Goal: Ask a question

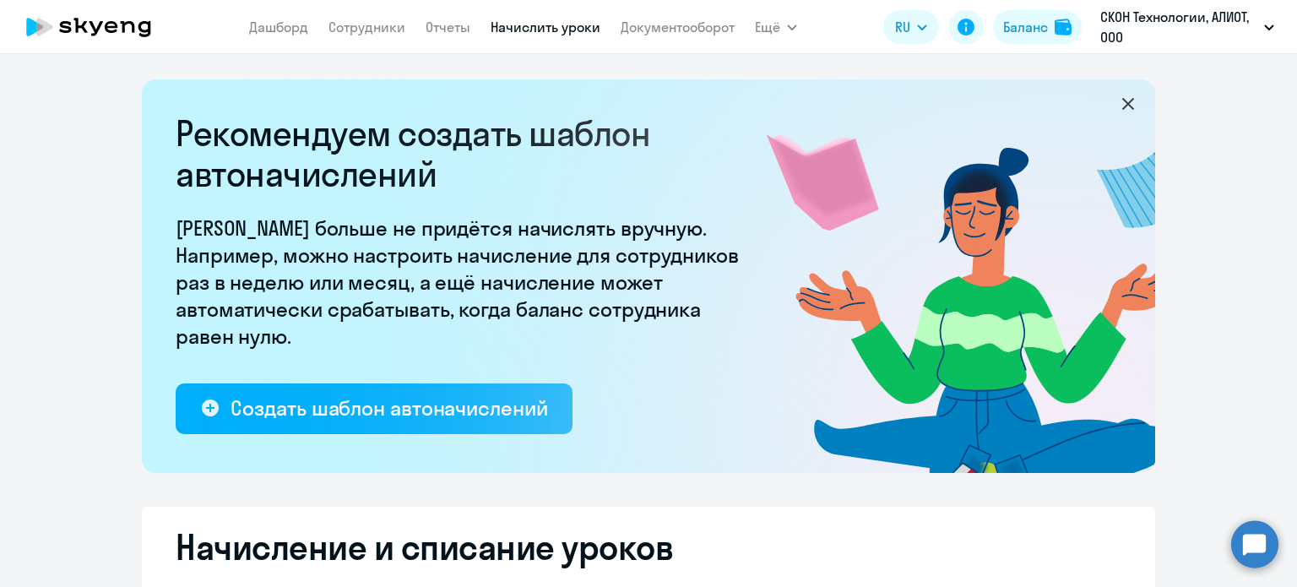
select select "10"
click at [1239, 540] on circle at bounding box center [1254, 543] width 47 height 47
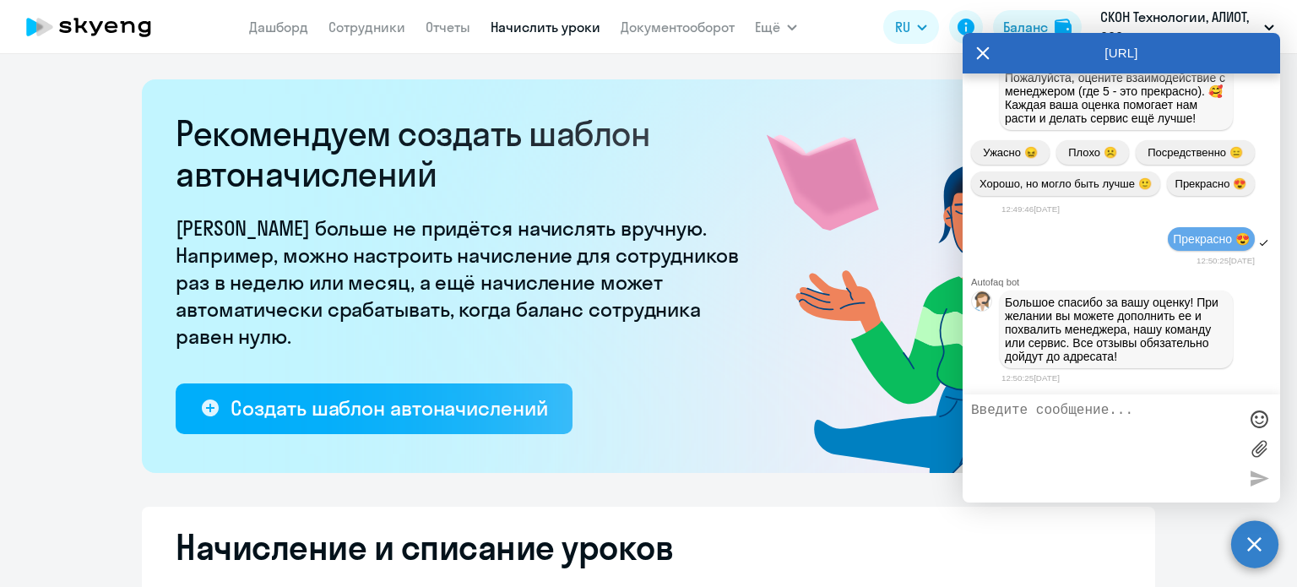
scroll to position [3047, 0]
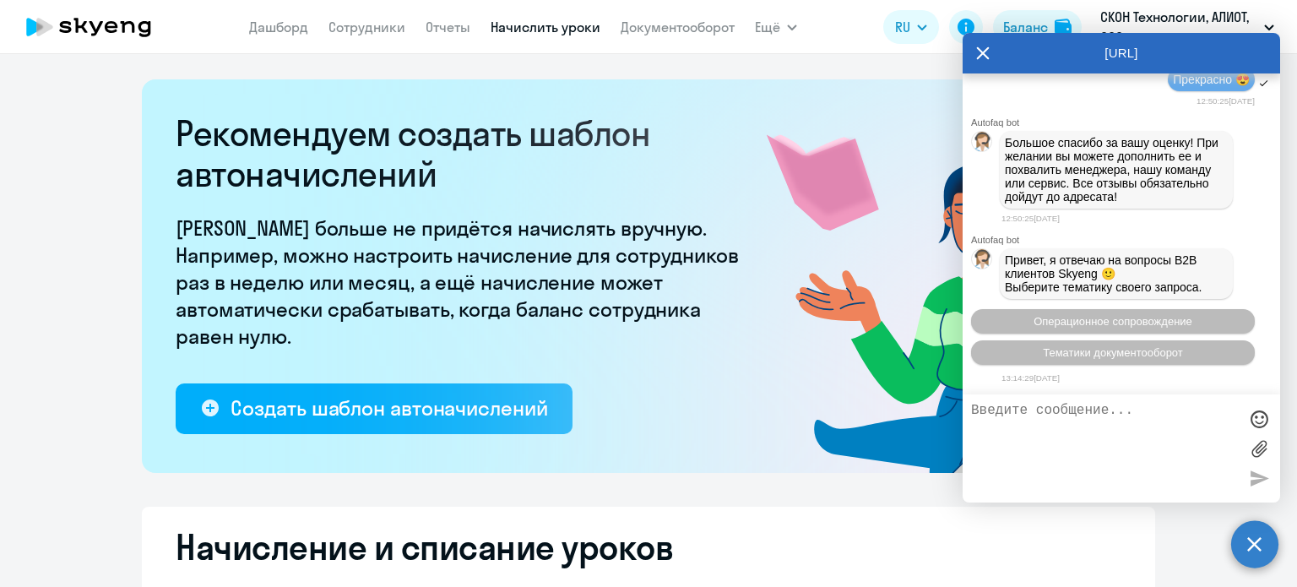
click at [987, 51] on icon at bounding box center [983, 53] width 14 height 41
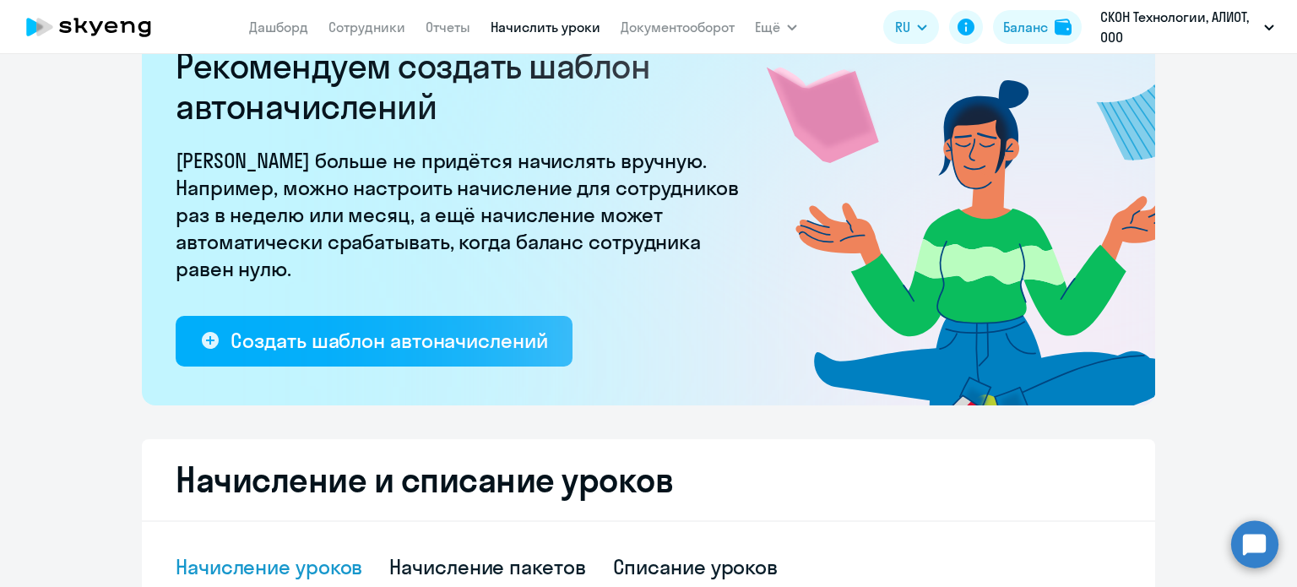
scroll to position [0, 0]
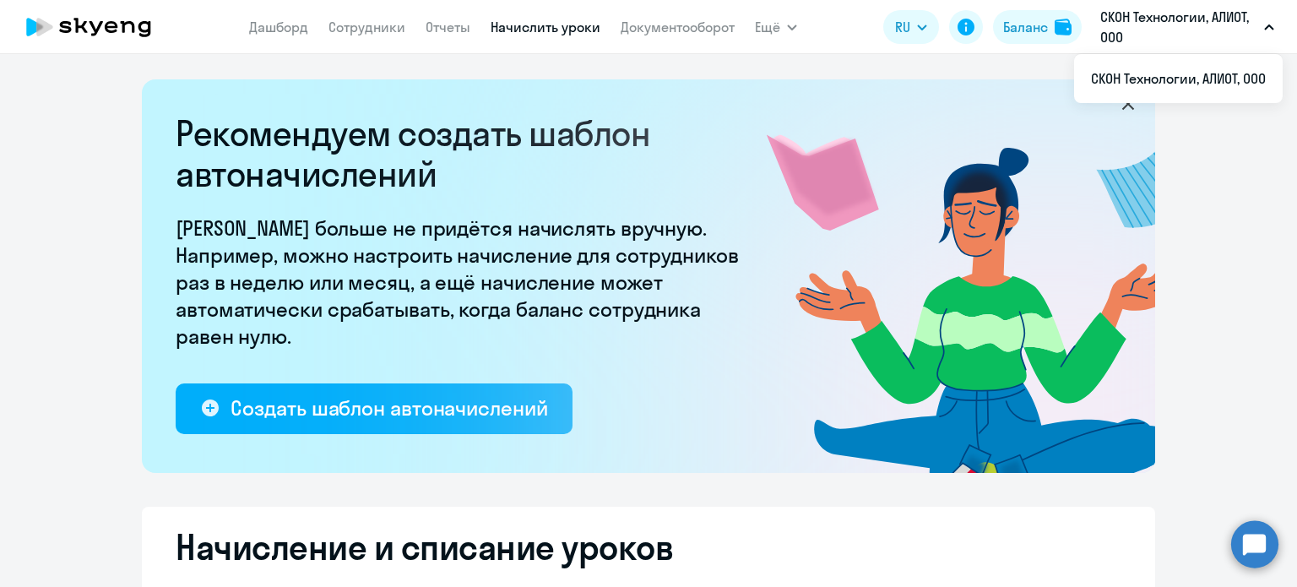
click at [1260, 537] on circle at bounding box center [1254, 543] width 47 height 47
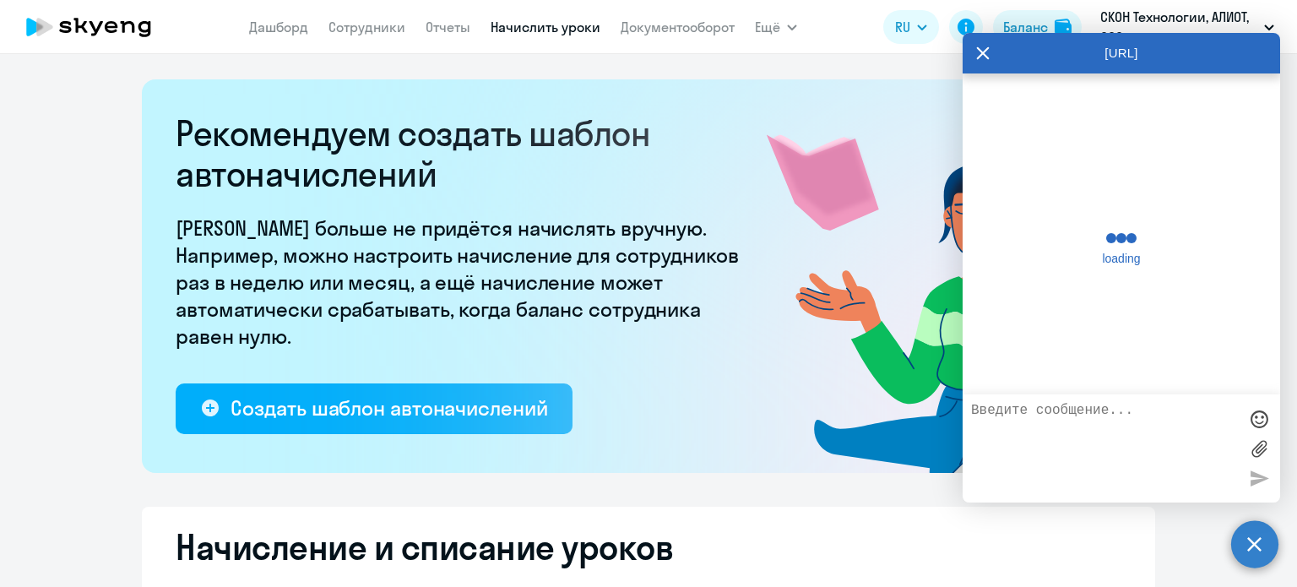
scroll to position [3040, 0]
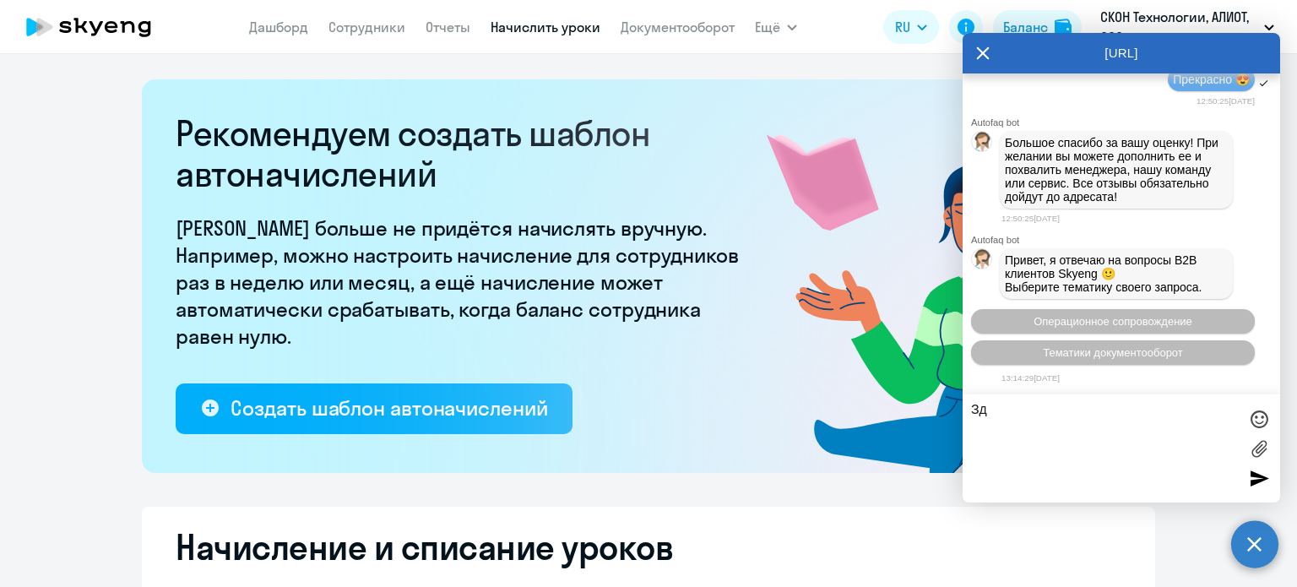
type textarea "З"
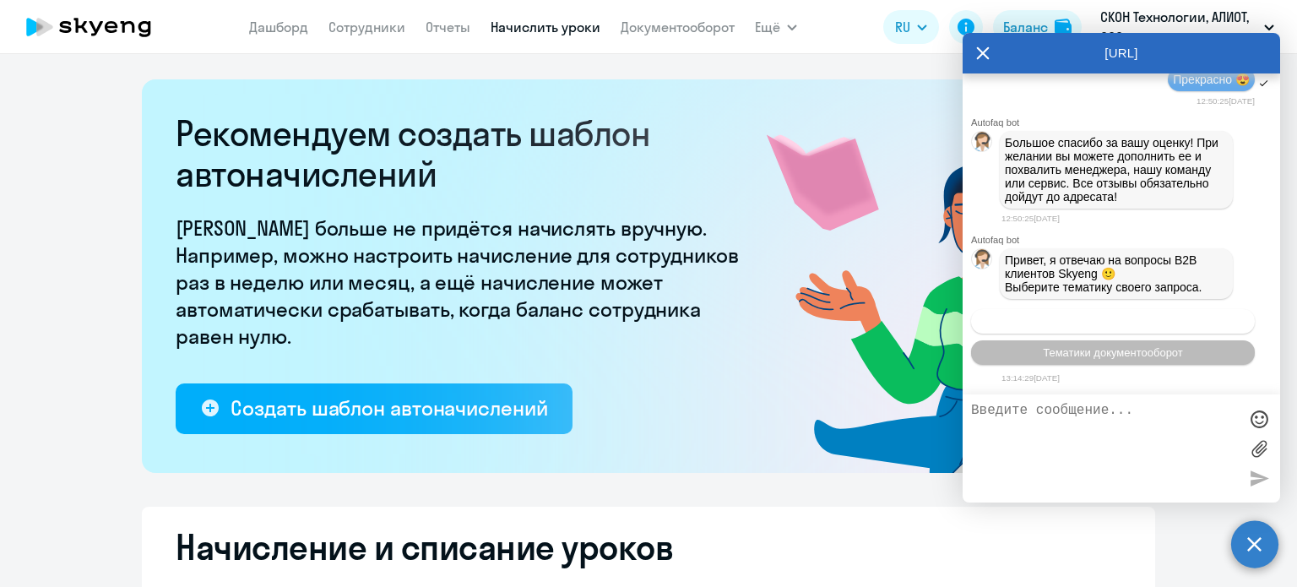
click at [1111, 327] on span "Операционное сопровождение" at bounding box center [1113, 321] width 159 height 13
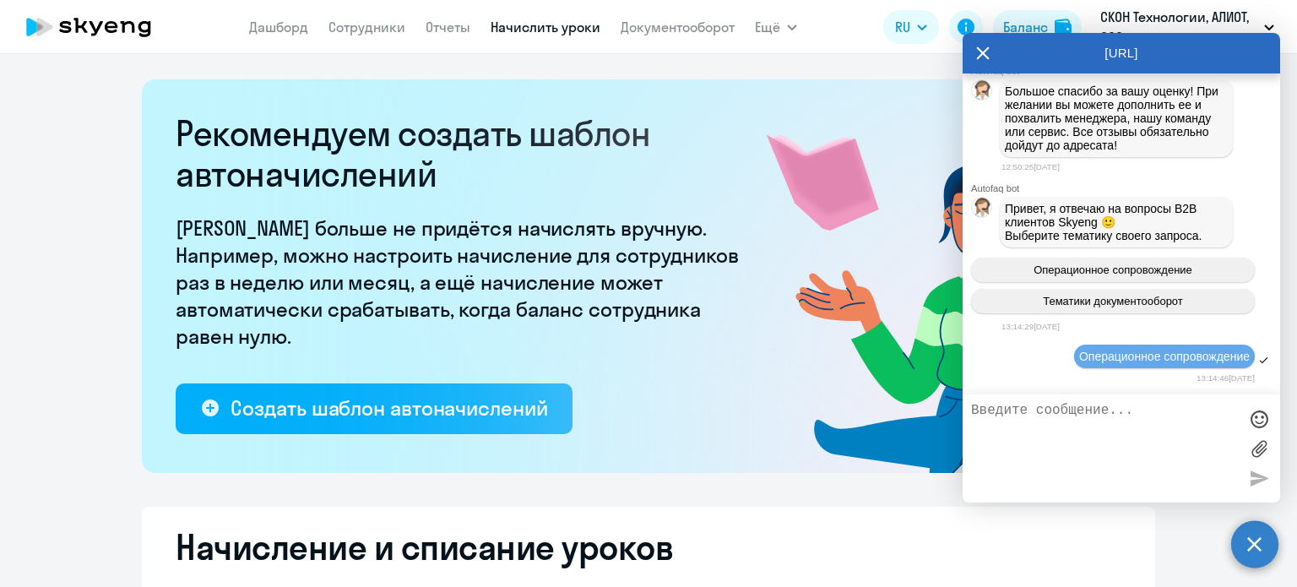
scroll to position [3202, 0]
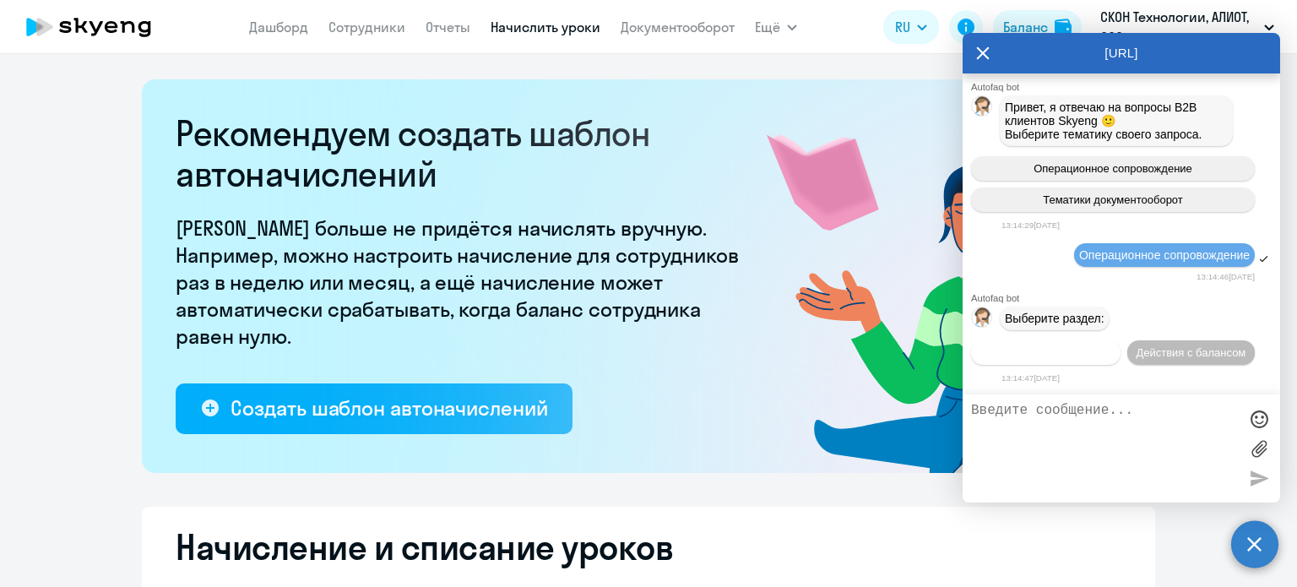
click at [1078, 350] on span "Действия по сотрудникам" at bounding box center [1045, 352] width 131 height 13
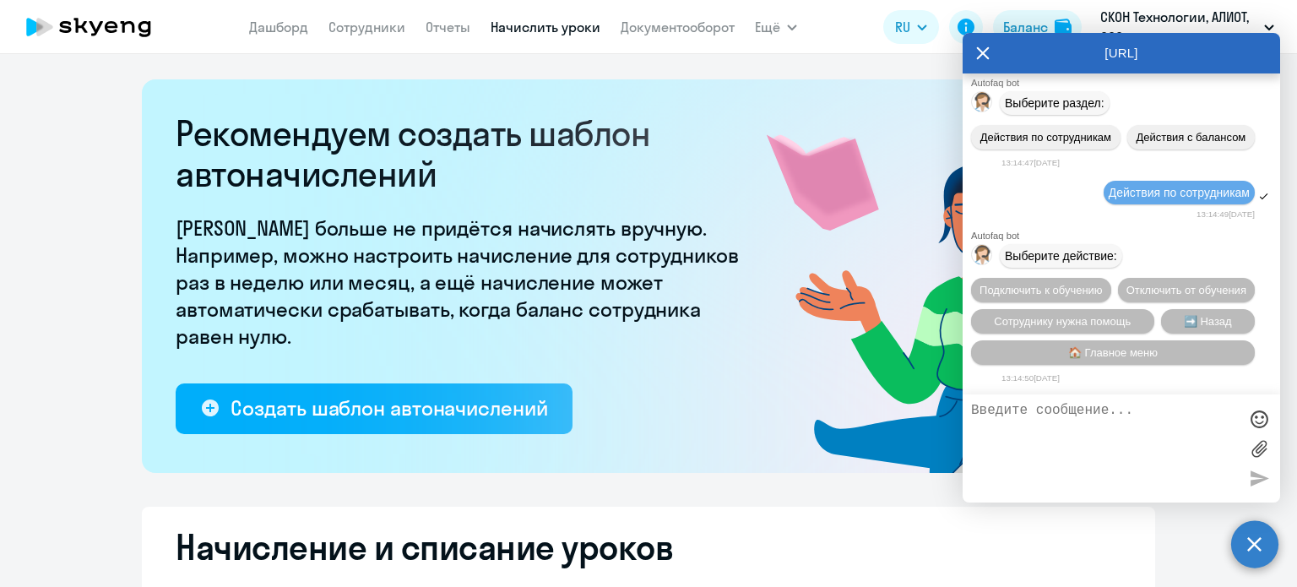
scroll to position [3455, 0]
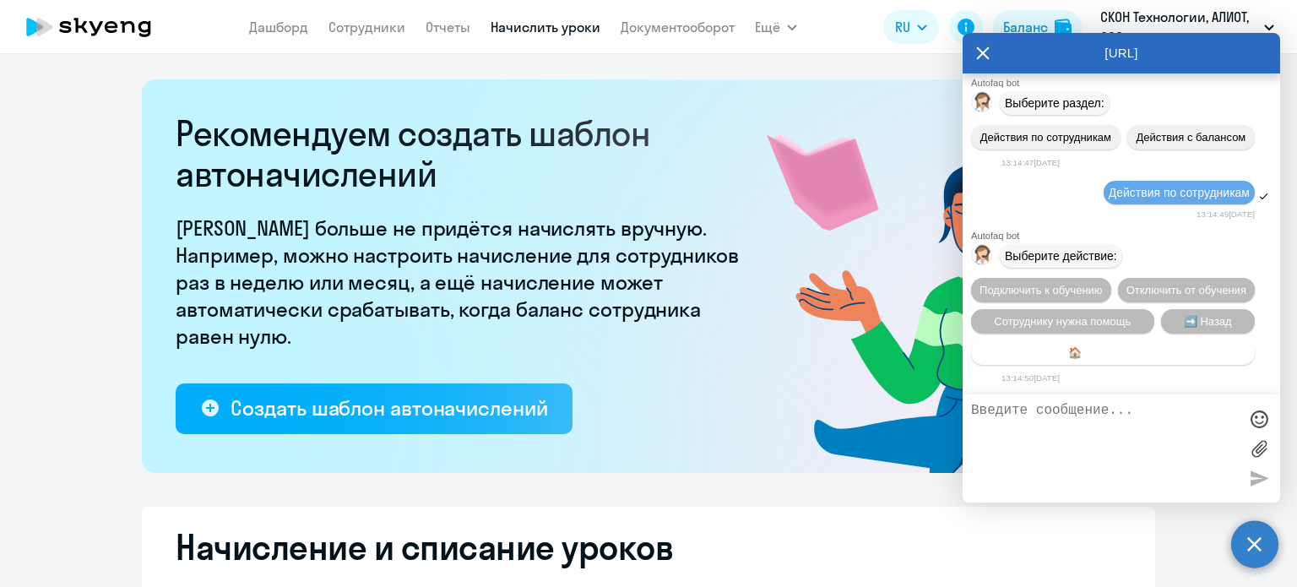
click at [1110, 345] on button "🏠 Главное меню" at bounding box center [1113, 352] width 284 height 24
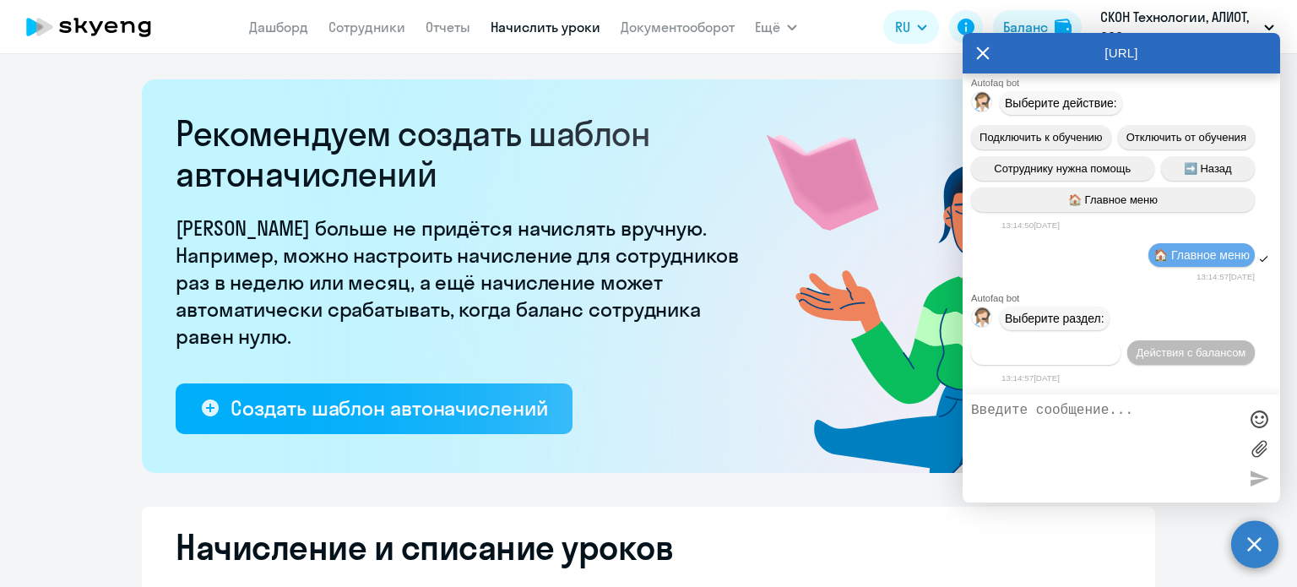
scroll to position [3612, 0]
click at [1078, 410] on textarea at bounding box center [1104, 448] width 267 height 91
type textarea "Позови человека"
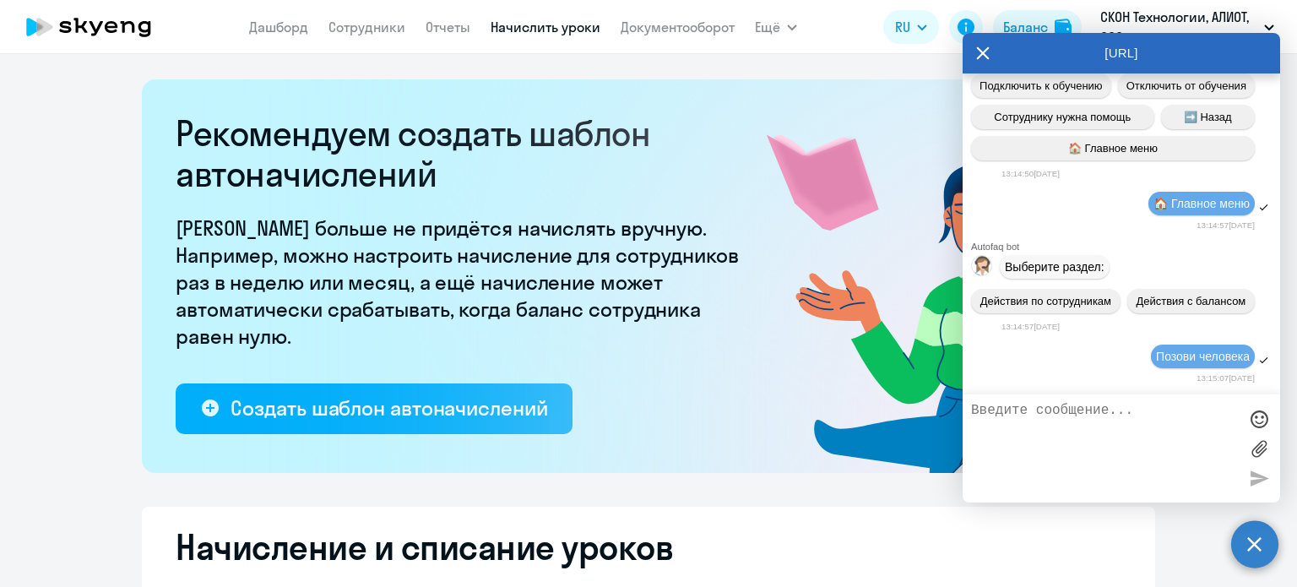
scroll to position [3664, 0]
click at [1266, 446] on label at bounding box center [1258, 448] width 25 height 25
click at [0, 0] on input "file" at bounding box center [0, 0] width 0 height 0
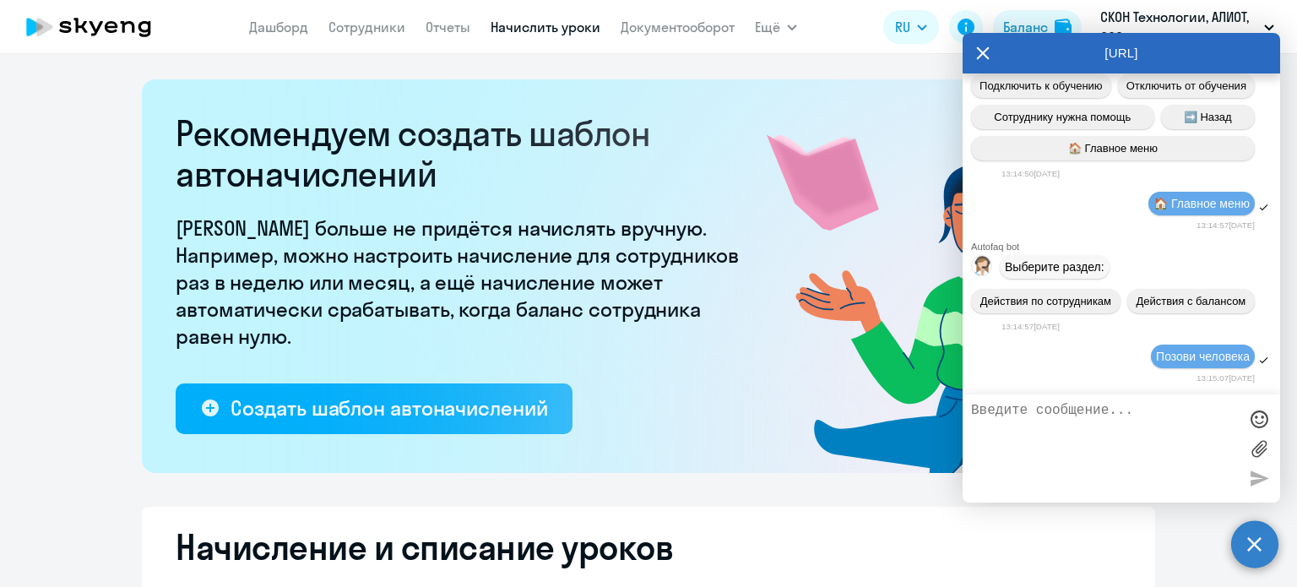
click at [985, 49] on icon at bounding box center [983, 53] width 14 height 41
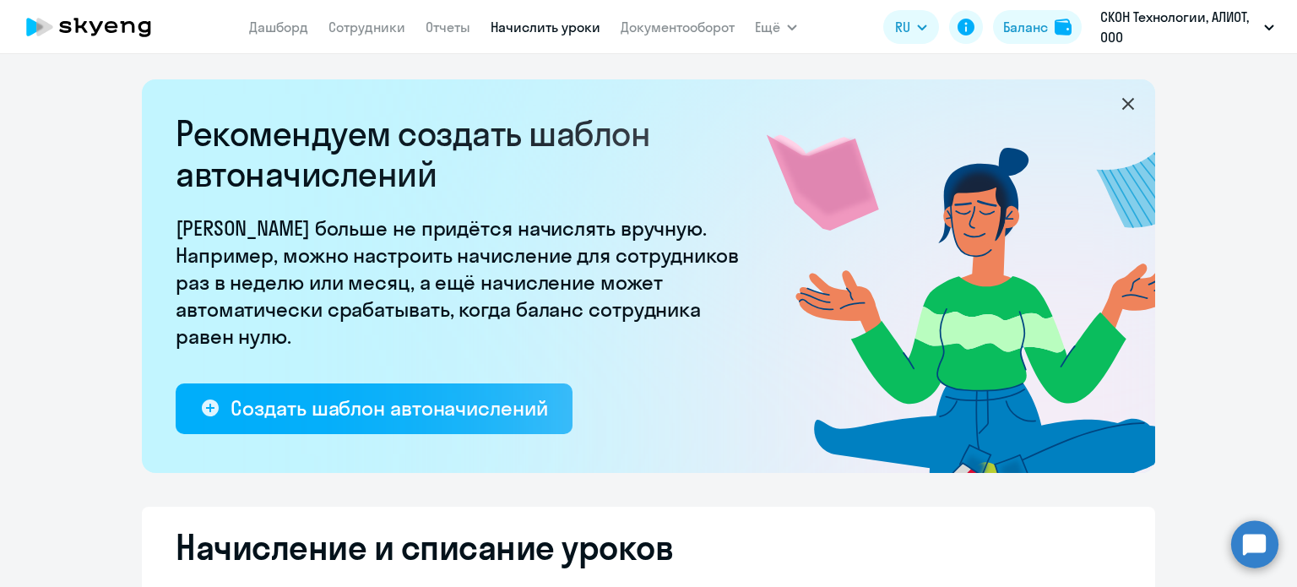
click at [1268, 538] on circle at bounding box center [1254, 543] width 47 height 47
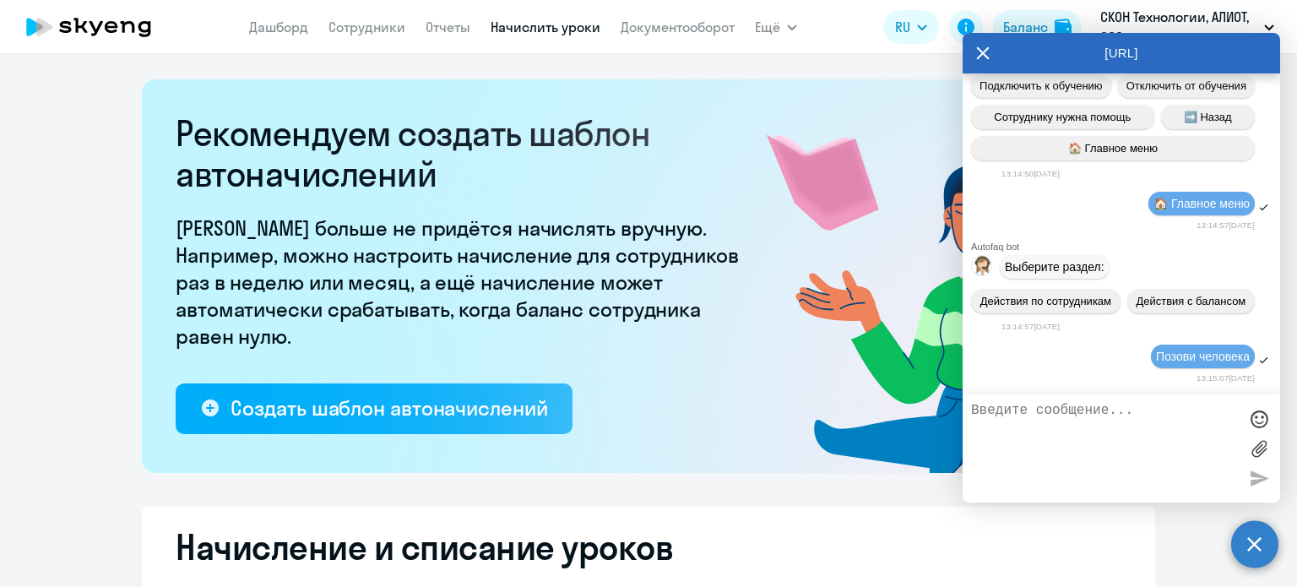
scroll to position [0, 0]
click at [1131, 428] on textarea at bounding box center [1104, 448] width 267 height 91
click at [998, 60] on div "[URL]" at bounding box center [1122, 53] width 318 height 41
click at [986, 57] on icon at bounding box center [983, 53] width 13 height 13
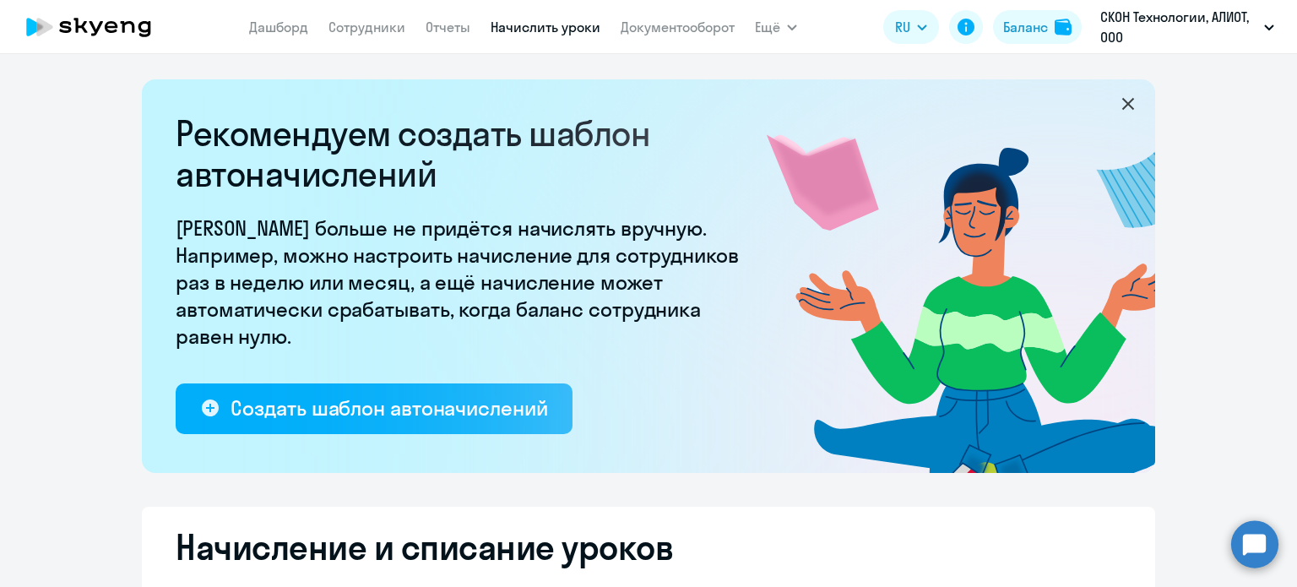
click at [1270, 535] on circle at bounding box center [1254, 543] width 47 height 47
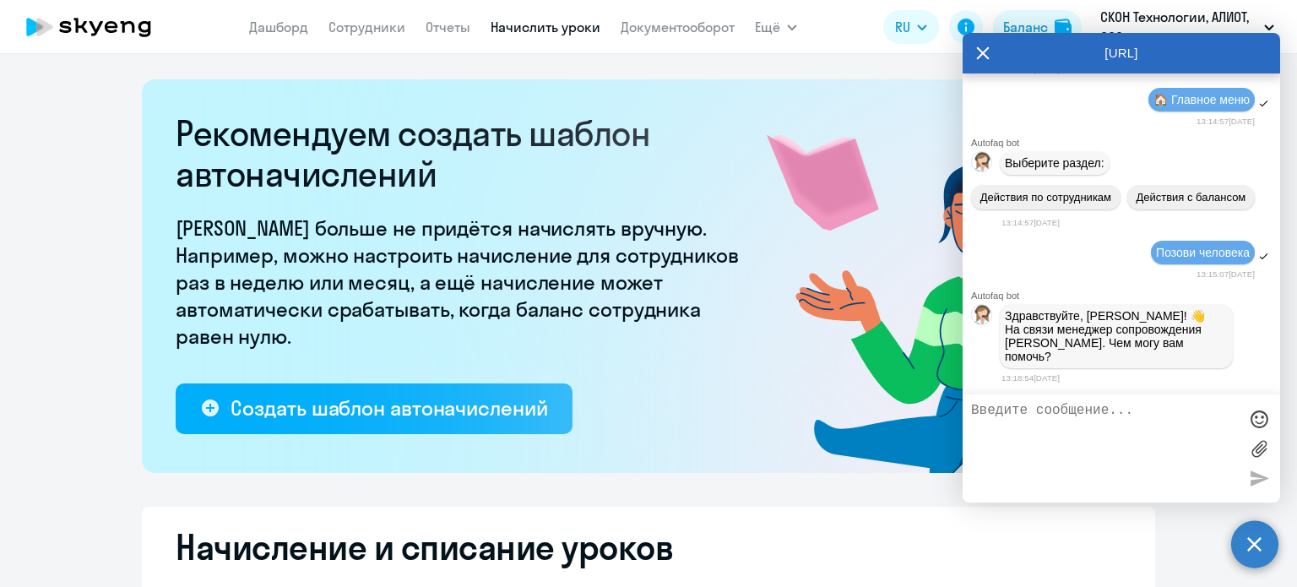
scroll to position [3760, 0]
click at [1136, 419] on textarea at bounding box center [1104, 448] width 267 height 91
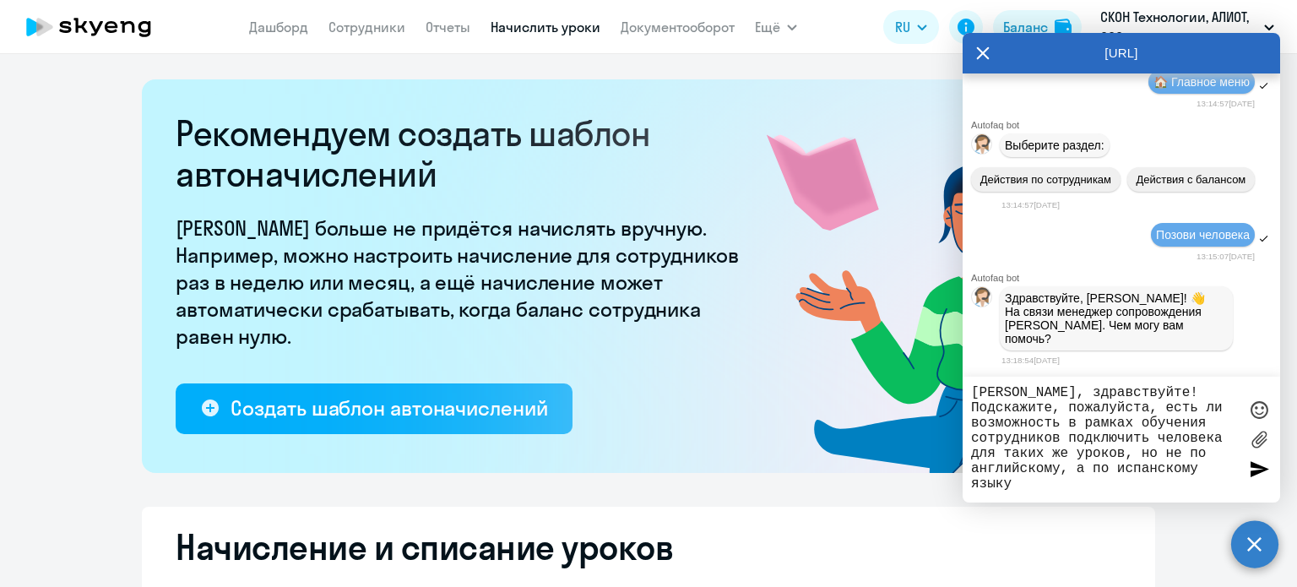
type textarea "[PERSON_NAME], здравствуйте! Подскажите, пожалуйста, есть ли возможность в рамк…"
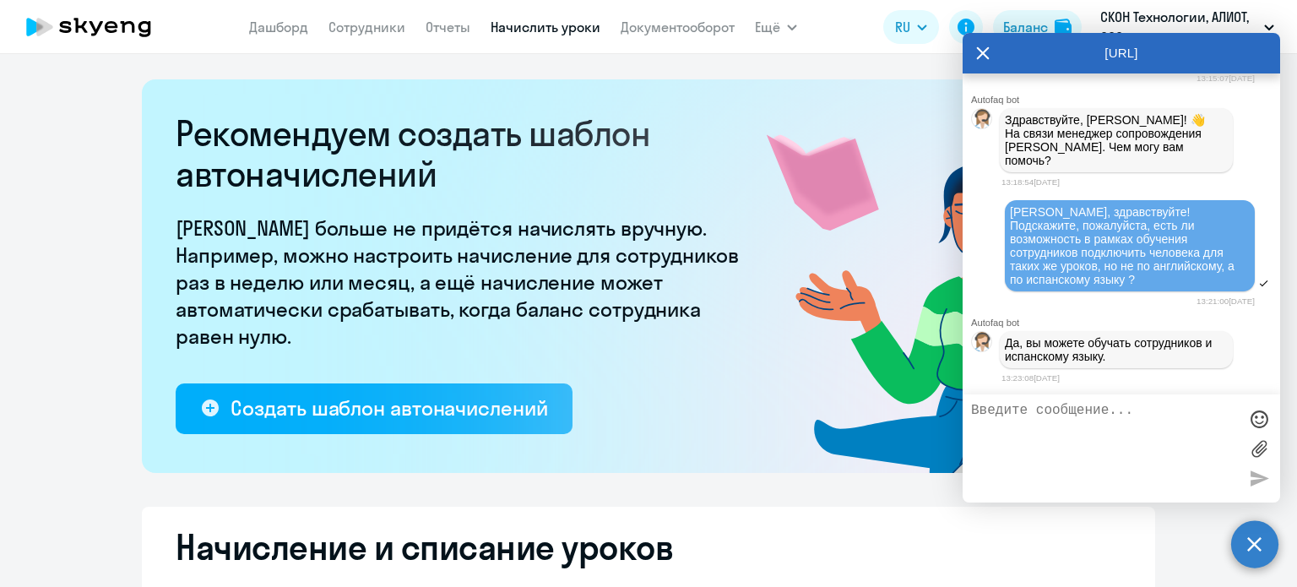
scroll to position [3961, 0]
click at [1092, 421] on textarea at bounding box center [1104, 448] width 267 height 91
click at [1099, 413] on textarea at bounding box center [1104, 448] width 267 height 91
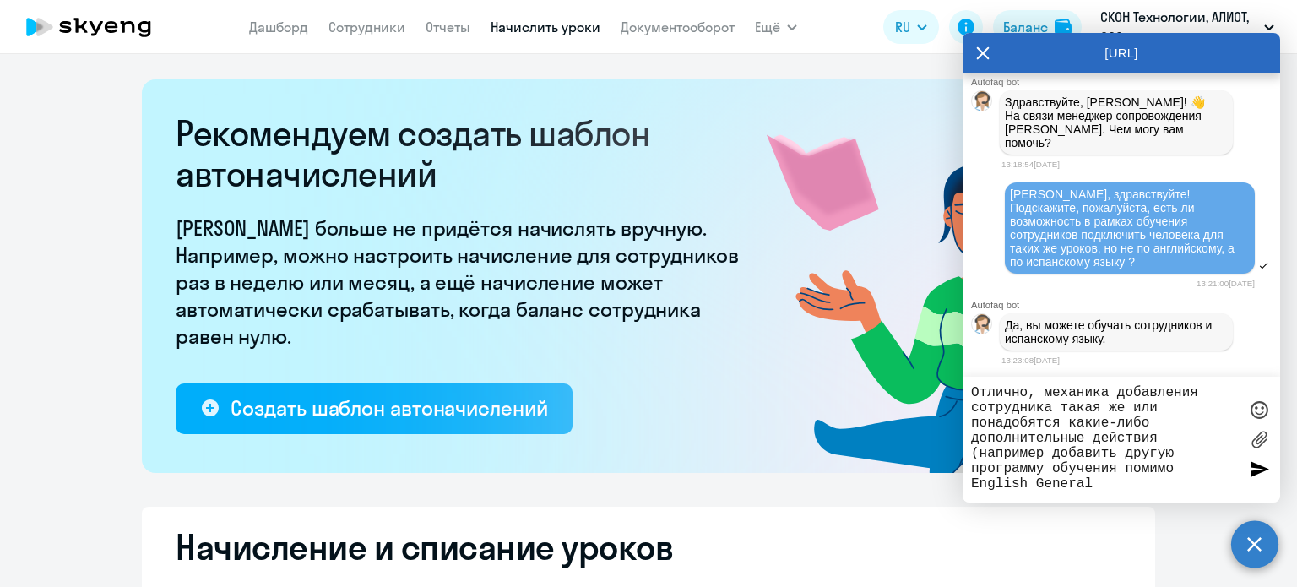
type textarea "Отлично, механика добавления сотрудника такая же или понадобятся какие-либо доп…"
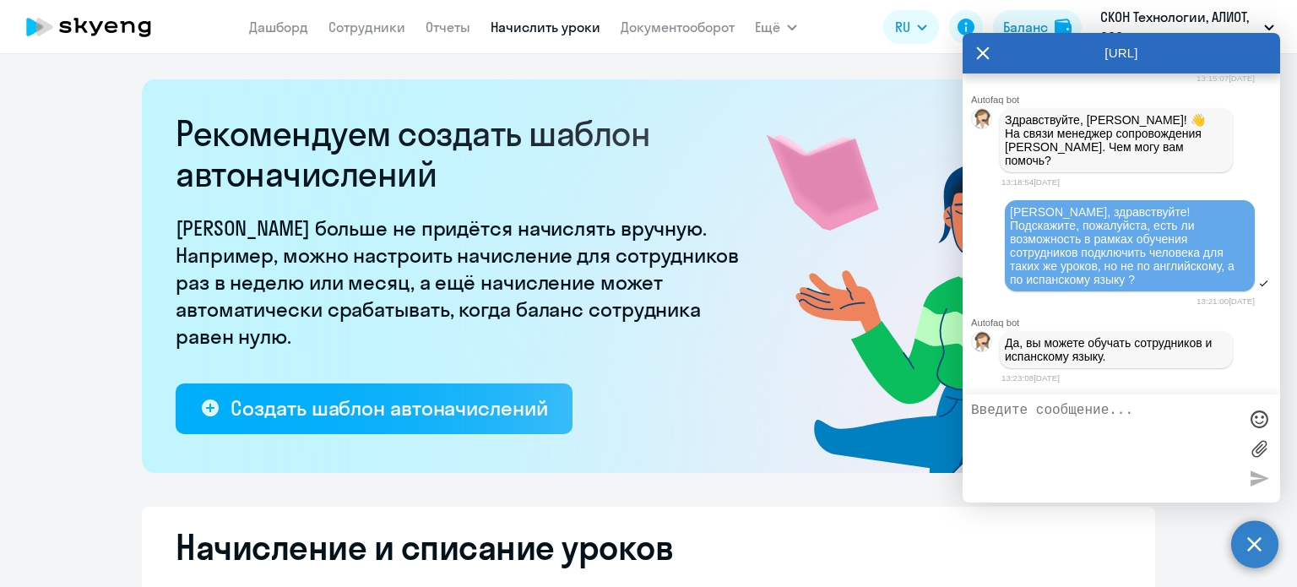
scroll to position [4070, 0]
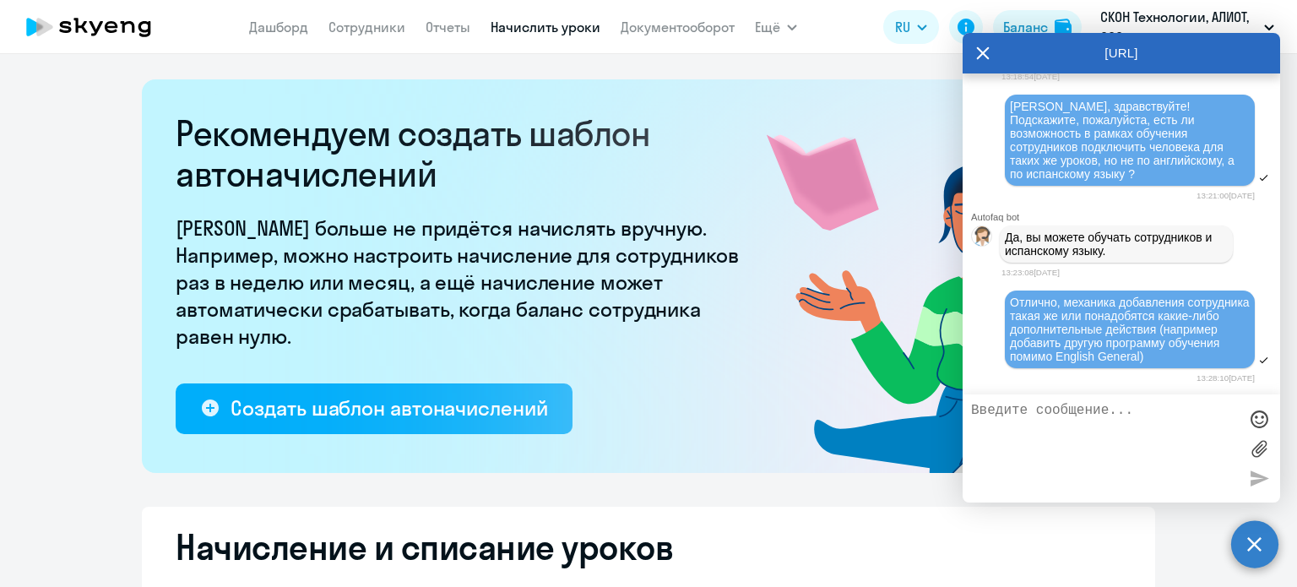
drag, startPoint x: 1111, startPoint y: 323, endPoint x: 1188, endPoint y: 337, distance: 78.0
click at [1188, 337] on span "Отлично, механика добавления сотрудника такая же или понадобятся какие-либо доп…" at bounding box center [1131, 330] width 243 height 68
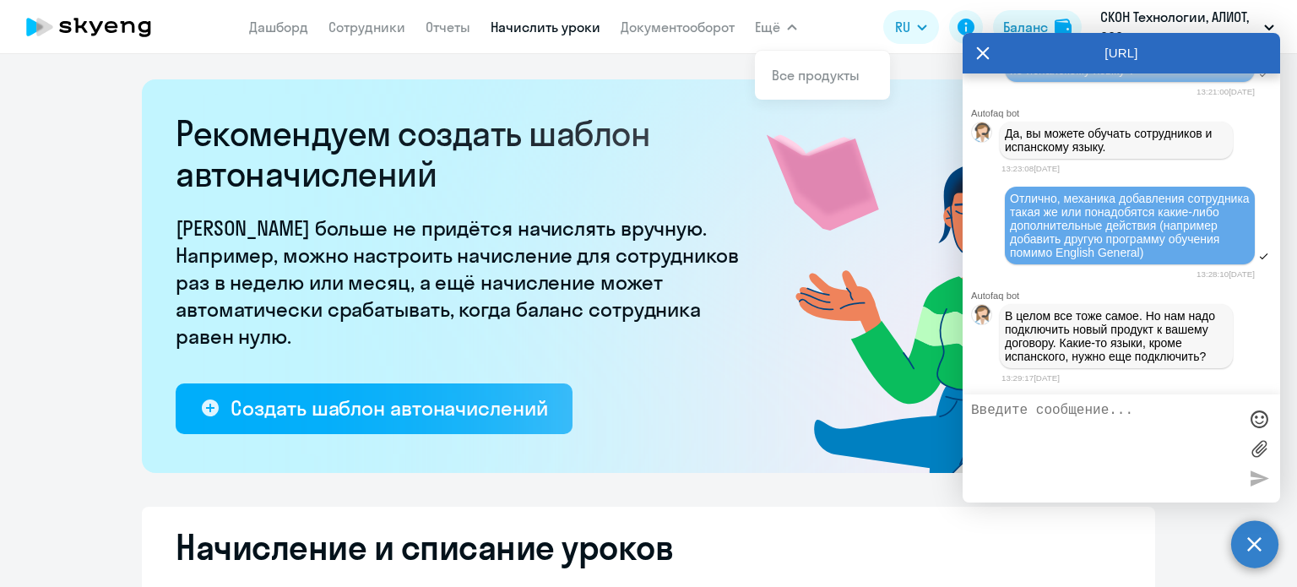
scroll to position [4192, 0]
drag, startPoint x: 1008, startPoint y: 296, endPoint x: 1091, endPoint y: 375, distance: 114.7
click at [1091, 375] on div "Autofaq bot В целом все тоже самое. Но нам надо подключить новый продукт к ваше…" at bounding box center [1122, 337] width 318 height 95
click at [1093, 426] on textarea at bounding box center [1104, 448] width 267 height 91
type textarea "Нет, только испанский"
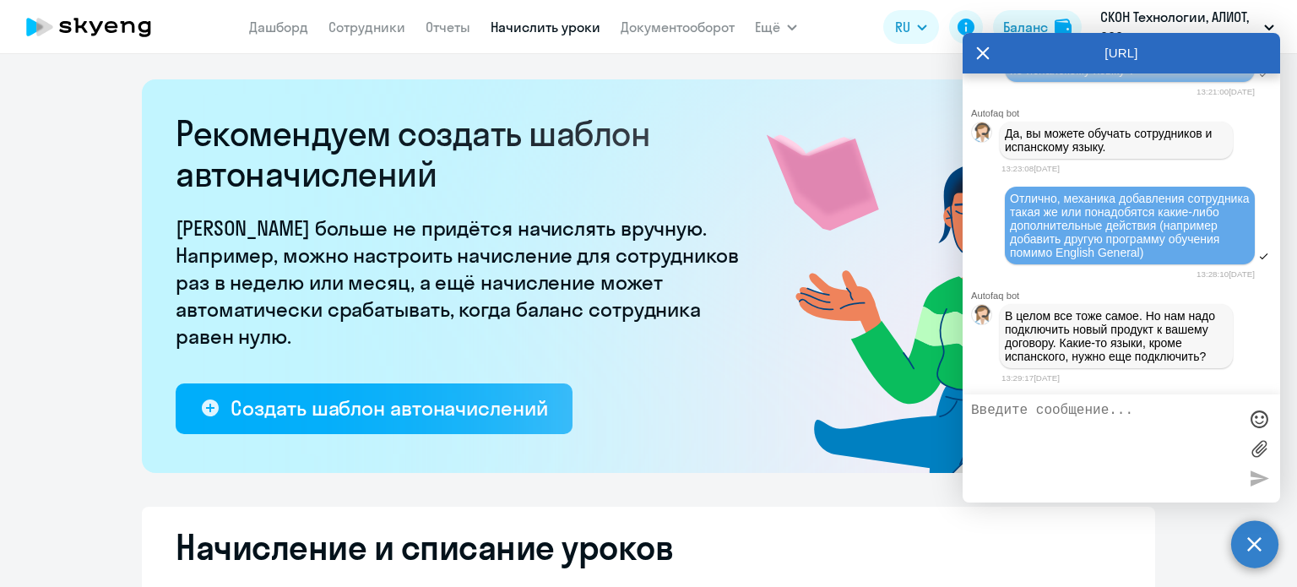
scroll to position [4245, 0]
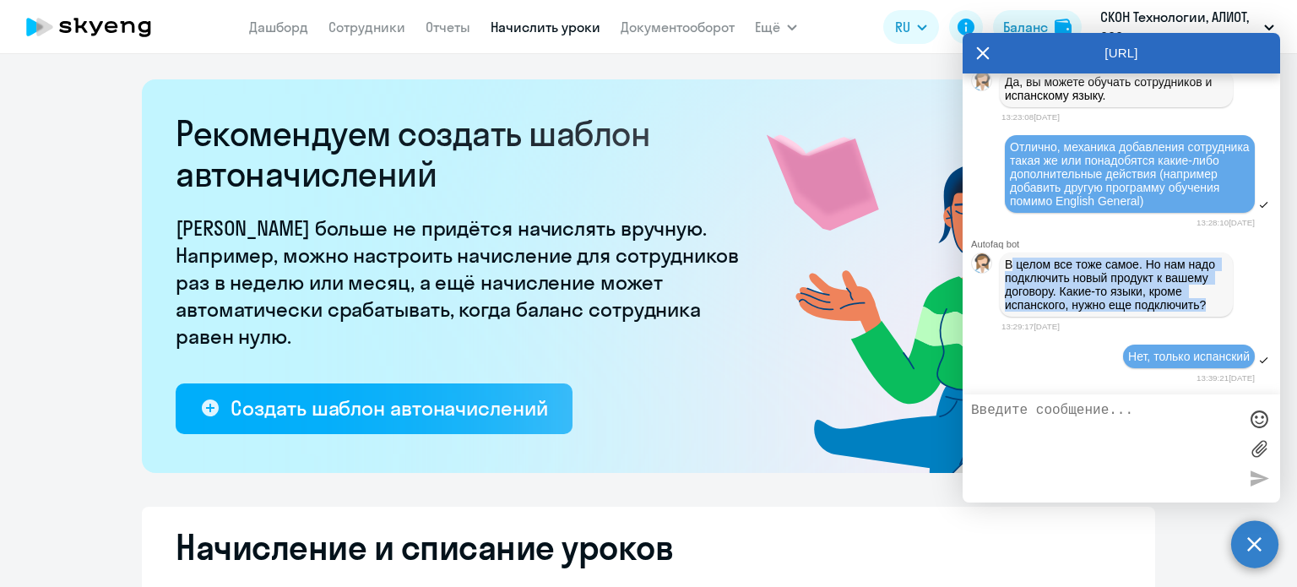
drag, startPoint x: 1009, startPoint y: 245, endPoint x: 1079, endPoint y: 298, distance: 88.0
click at [1079, 298] on p "В целом все тоже самое. Но нам надо подключить новый продукт к вашему договору.…" at bounding box center [1116, 285] width 223 height 54
drag, startPoint x: 1007, startPoint y: 245, endPoint x: 1066, endPoint y: 295, distance: 77.3
click at [1066, 295] on p "В целом все тоже самое. Но нам надо подключить новый продукт к вашему договору.…" at bounding box center [1116, 285] width 223 height 54
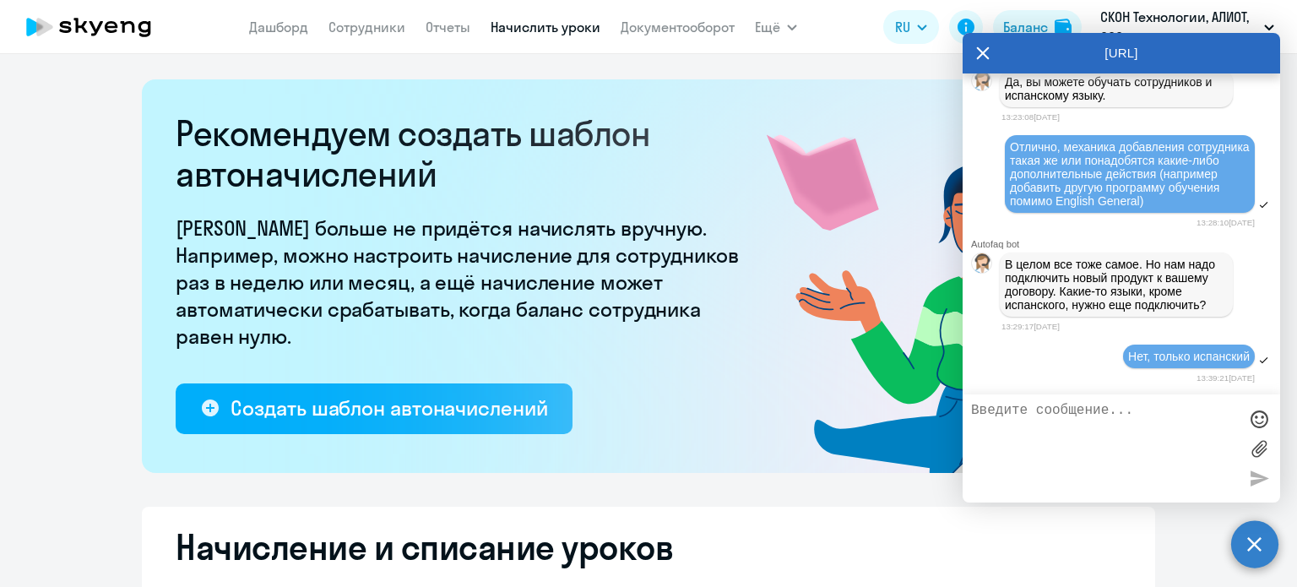
click at [1072, 301] on p "В целом все тоже самое. Но нам надо подключить новый продукт к вашему договору.…" at bounding box center [1116, 285] width 223 height 54
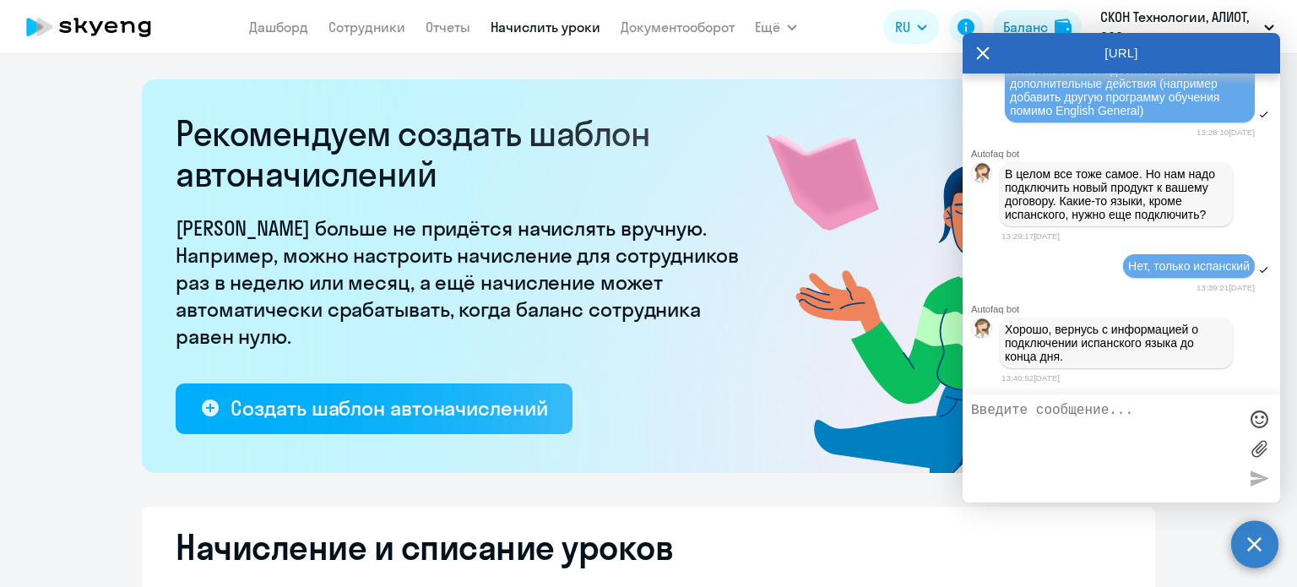
scroll to position [4338, 0]
click at [1069, 418] on textarea at bounding box center [1104, 448] width 267 height 91
type textarea "ок, спасибо"
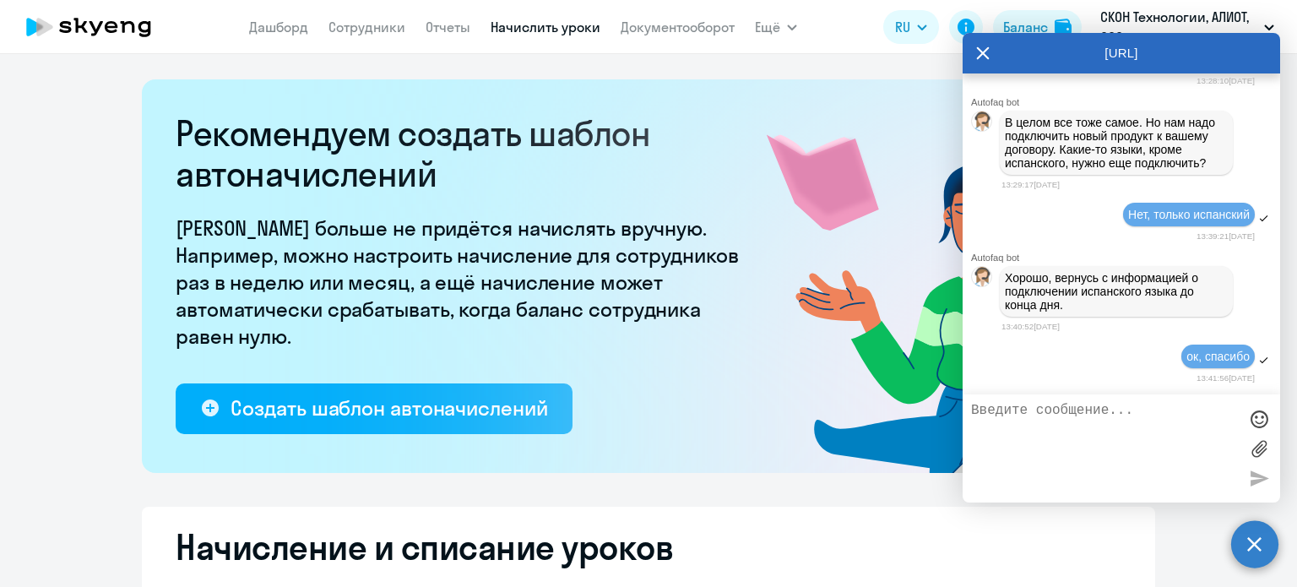
drag, startPoint x: 1055, startPoint y: 431, endPoint x: 1105, endPoint y: 432, distance: 50.7
click at [1054, 432] on textarea at bounding box center [1104, 448] width 267 height 91
type textarea "на всякий случай мой телефон с мессенджерами для связи: 89055928125"
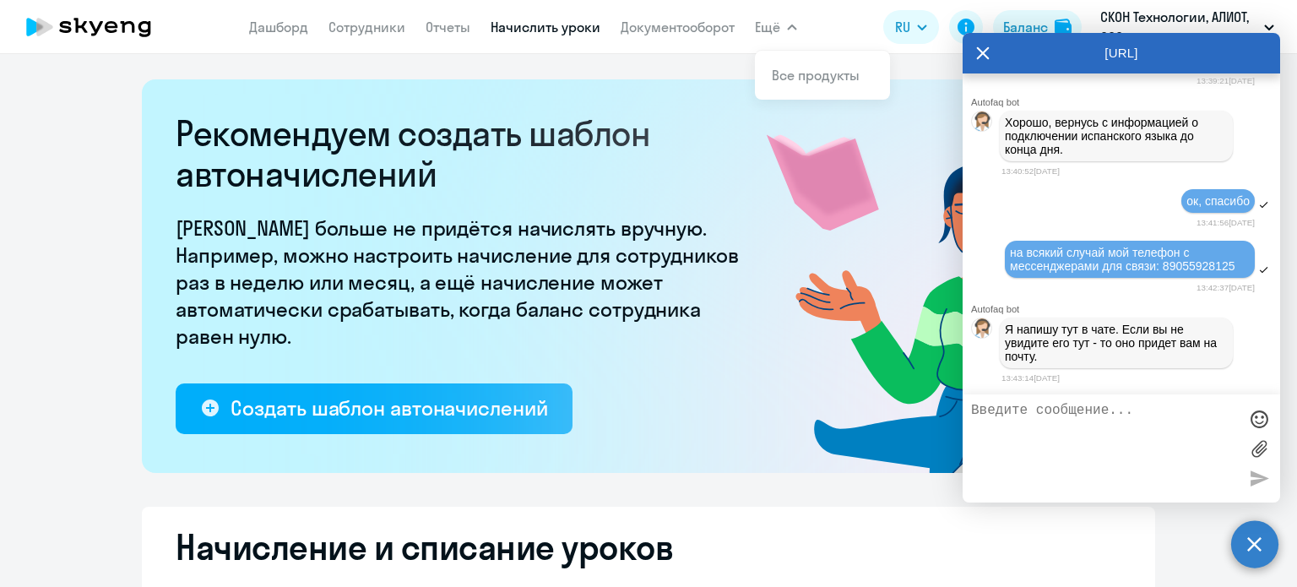
scroll to position [4550, 0]
click at [1061, 420] on textarea at bounding box center [1104, 448] width 267 height 91
click at [1253, 417] on div at bounding box center [1258, 418] width 25 height 25
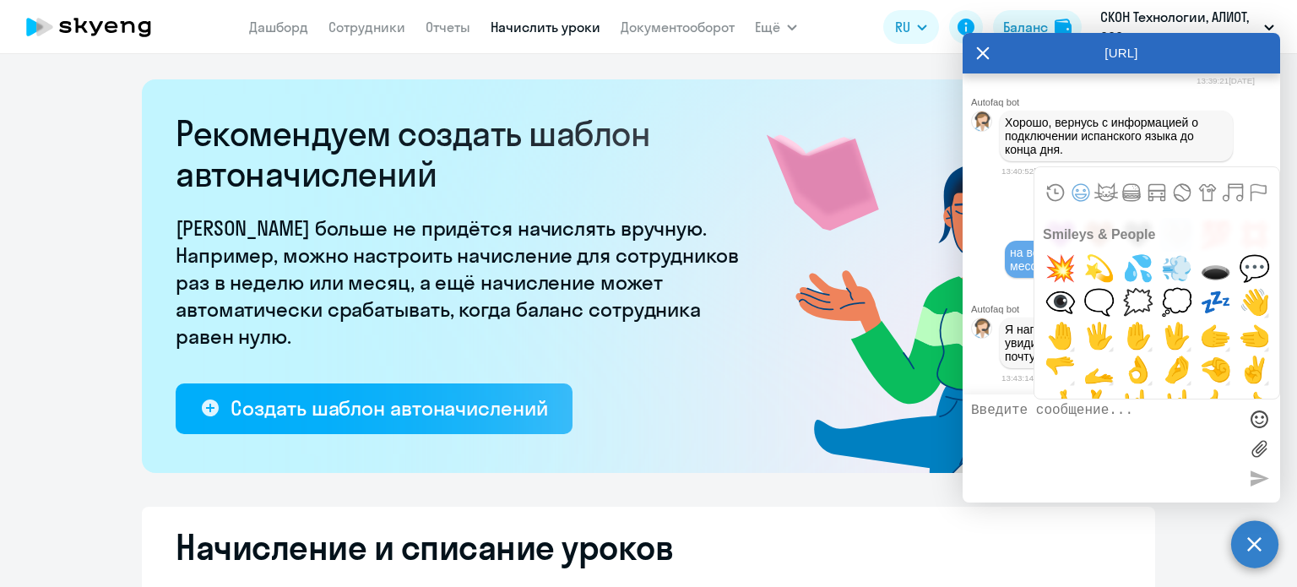
scroll to position [929, 0]
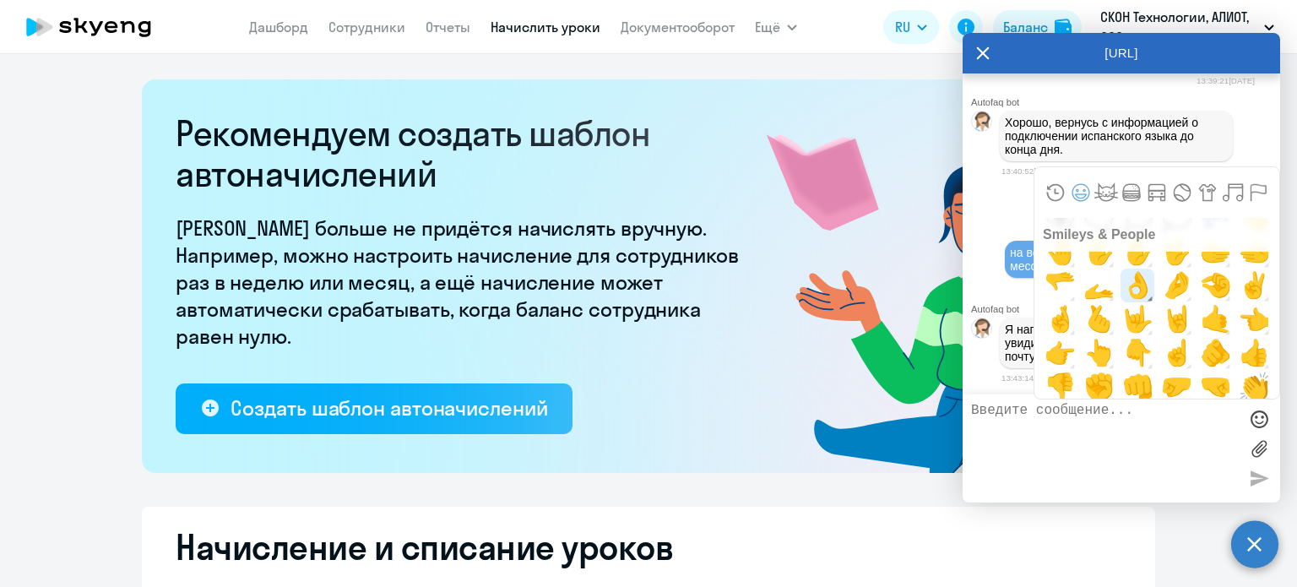
click at [1141, 293] on span "👌" at bounding box center [1138, 286] width 40 height 34
type textarea "👌"
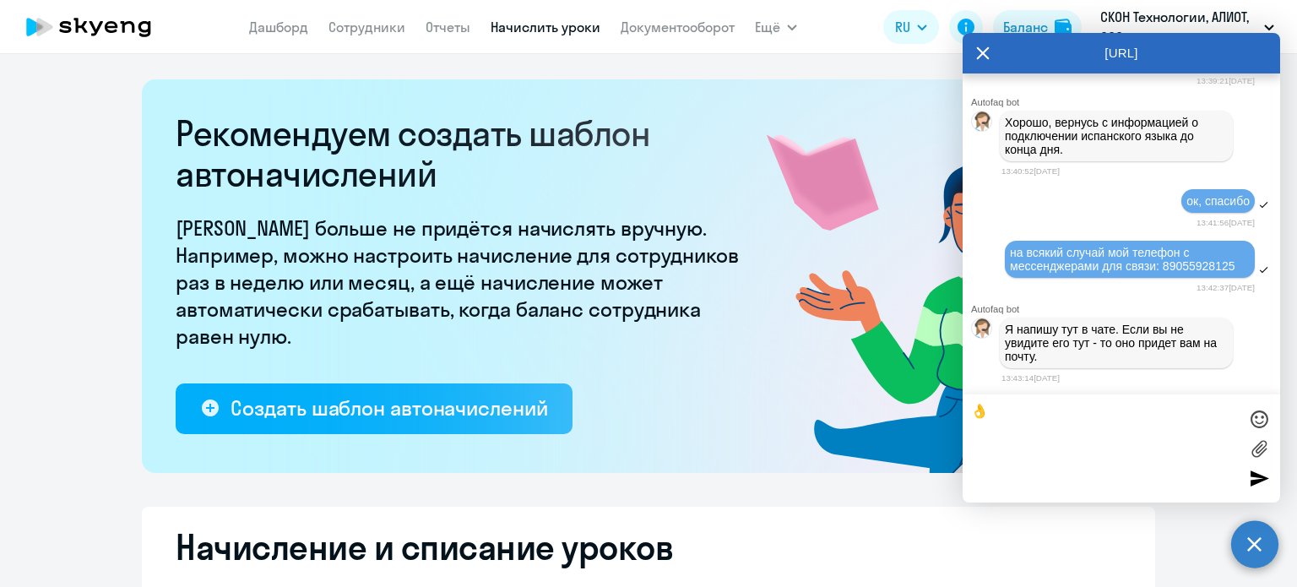
click at [1251, 479] on div at bounding box center [1258, 477] width 25 height 25
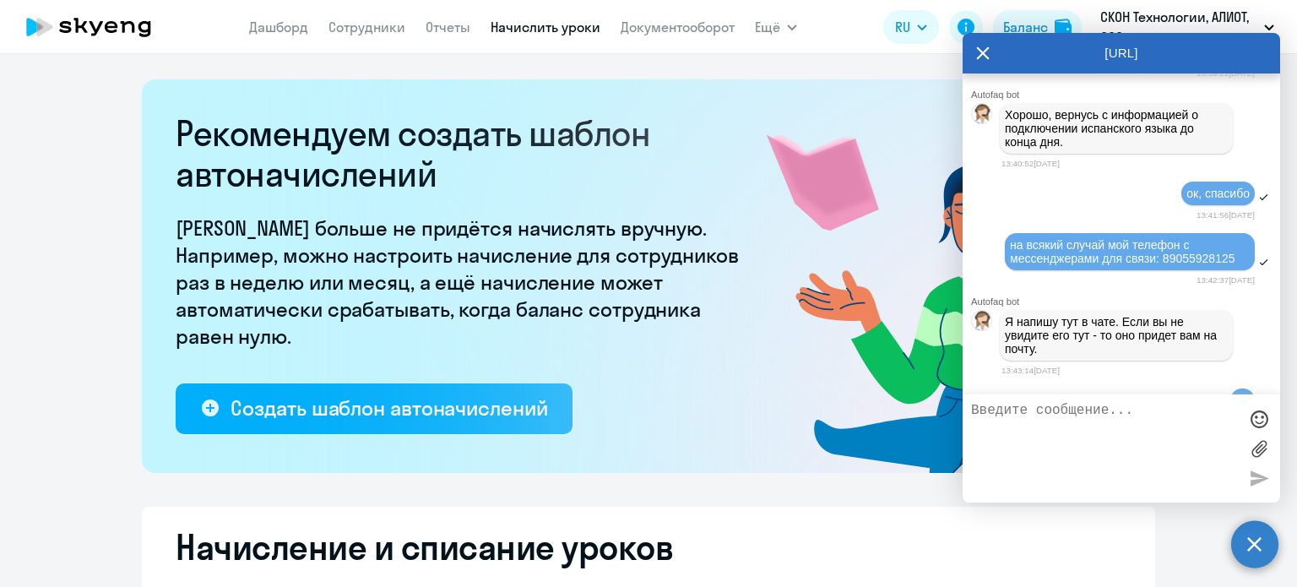
scroll to position [4165, 0]
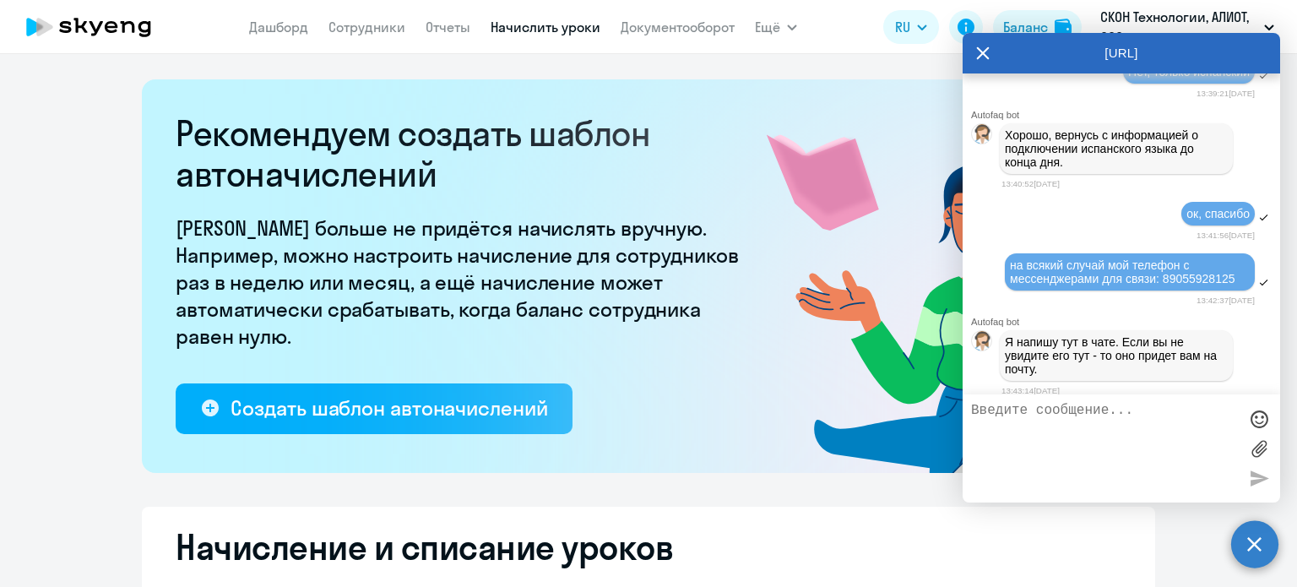
drag, startPoint x: 1013, startPoint y: 204, endPoint x: 1045, endPoint y: 201, distance: 31.3
drag, startPoint x: 1069, startPoint y: 204, endPoint x: 1050, endPoint y: 254, distance: 53.5
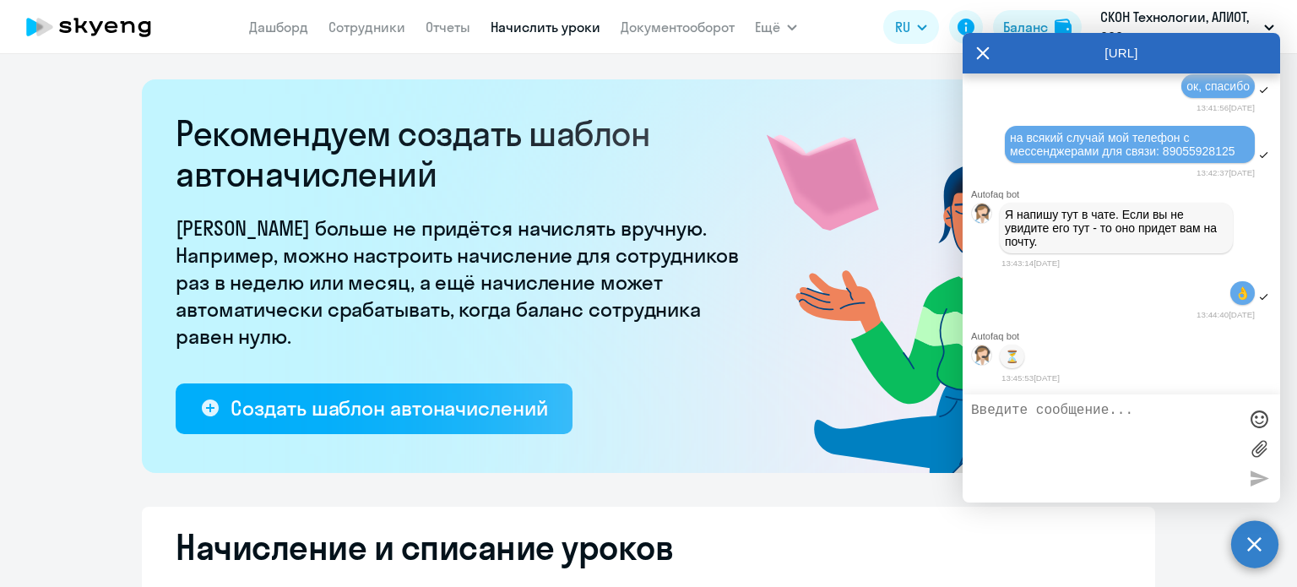
scroll to position [4672, 0]
